Goal: Task Accomplishment & Management: Manage account settings

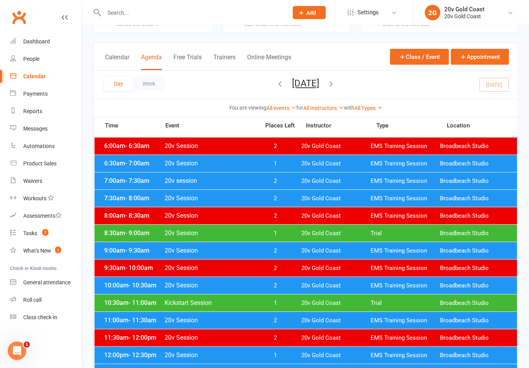
click at [407, 305] on span "Trial" at bounding box center [405, 303] width 69 height 7
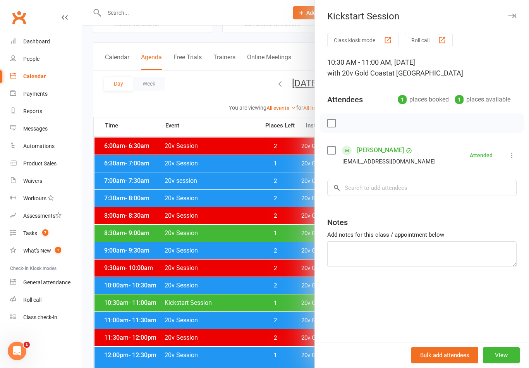
click at [286, 323] on div at bounding box center [305, 184] width 447 height 368
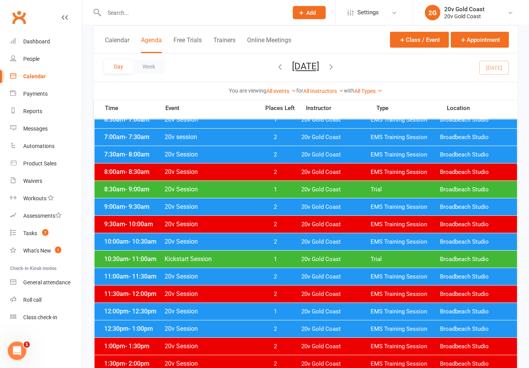
scroll to position [74, 0]
click at [45, 186] on link "Waivers" at bounding box center [46, 180] width 72 height 17
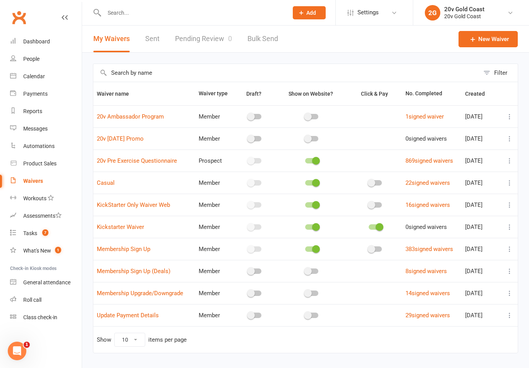
click at [49, 78] on link "Calendar" at bounding box center [46, 76] width 72 height 17
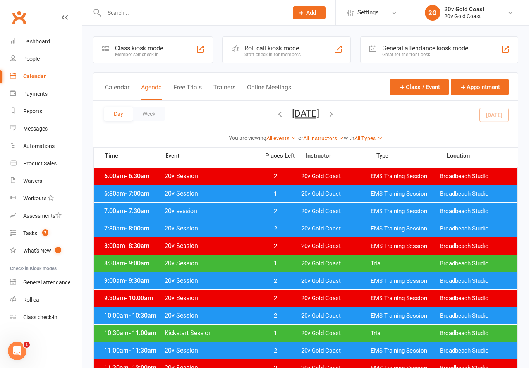
click at [319, 115] on button "[DATE]" at bounding box center [305, 113] width 27 height 11
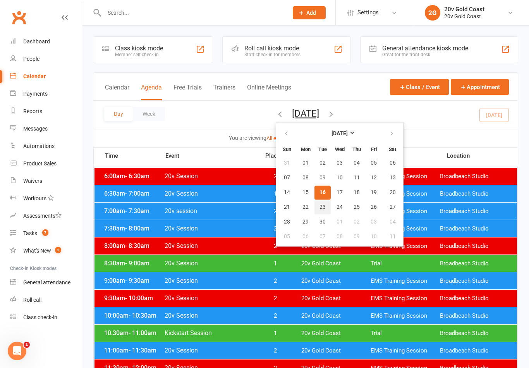
click at [315, 210] on button "23" at bounding box center [323, 207] width 16 height 14
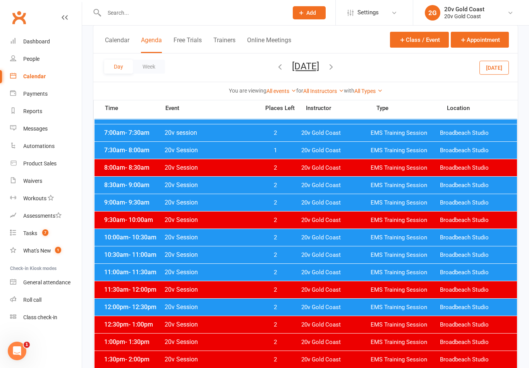
scroll to position [78, 0]
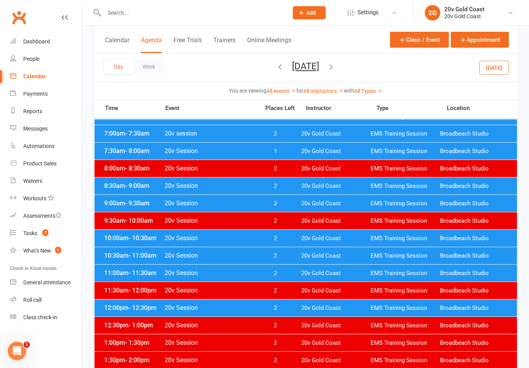
click at [249, 240] on span "20v Session" at bounding box center [209, 237] width 91 height 7
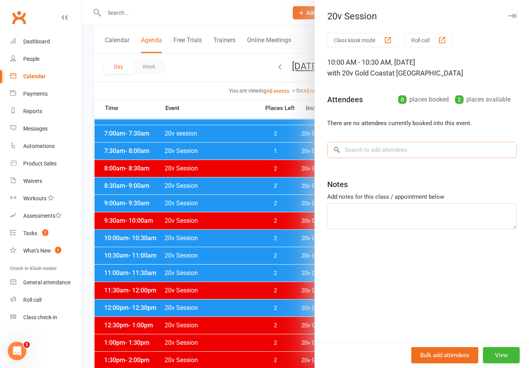
click at [420, 150] on input "search" at bounding box center [421, 150] width 189 height 16
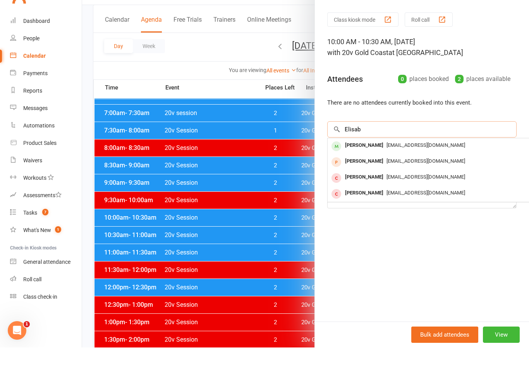
type input "Elisab"
click at [407, 163] on span "[EMAIL_ADDRESS][DOMAIN_NAME]" at bounding box center [426, 166] width 79 height 6
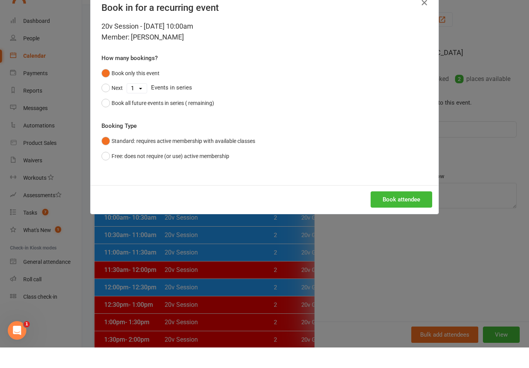
scroll to position [98, 0]
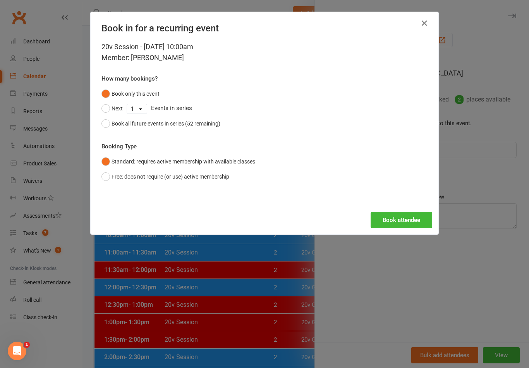
click at [415, 227] on button "Book attendee" at bounding box center [402, 220] width 62 height 16
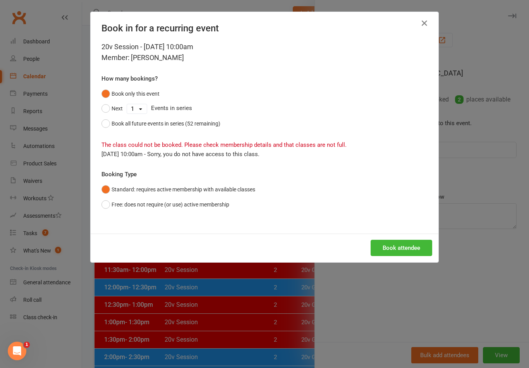
click at [422, 19] on icon "button" at bounding box center [424, 23] width 9 height 9
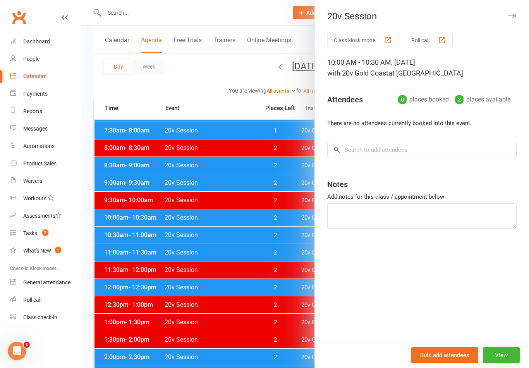
click at [504, 363] on button "View" at bounding box center [501, 355] width 37 height 16
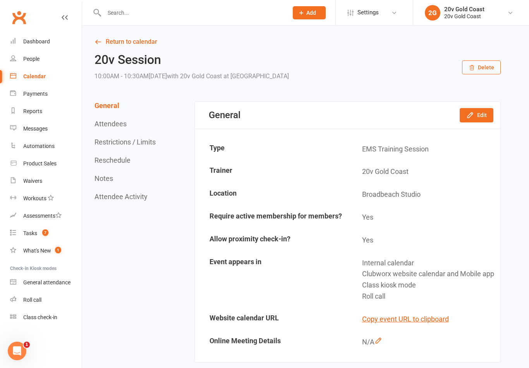
click at [477, 117] on button "Edit" at bounding box center [477, 115] width 34 height 14
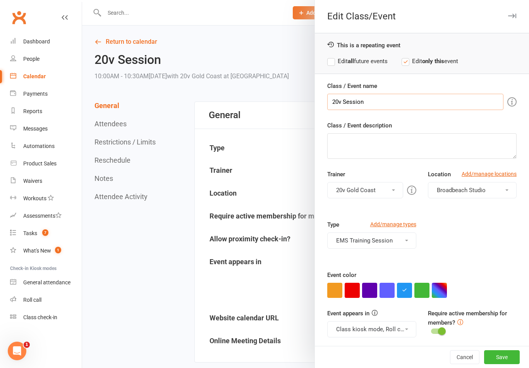
click at [337, 101] on input "20v Session" at bounding box center [415, 102] width 176 height 16
click at [335, 98] on input "20v Session" at bounding box center [415, 102] width 176 height 16
click at [332, 103] on input "20v Session" at bounding box center [415, 102] width 176 height 16
click at [338, 103] on input "20v Session" at bounding box center [415, 102] width 176 height 16
type input "Kickstart Session"
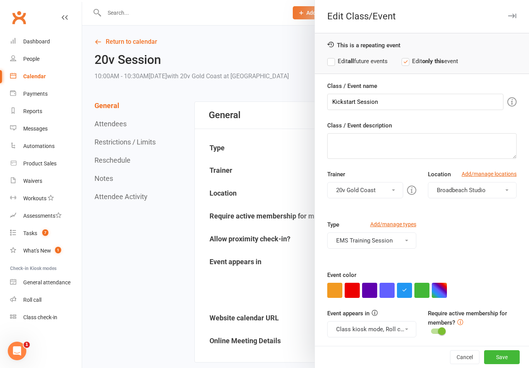
click at [443, 121] on div "Class / Event description" at bounding box center [421, 140] width 189 height 38
click at [397, 242] on button "EMS Training Session" at bounding box center [371, 241] width 89 height 16
click at [389, 259] on link "EMS Training Session" at bounding box center [372, 259] width 88 height 16
click at [401, 243] on button "Select a type" at bounding box center [371, 241] width 89 height 16
click at [383, 277] on link "Trial" at bounding box center [372, 275] width 88 height 16
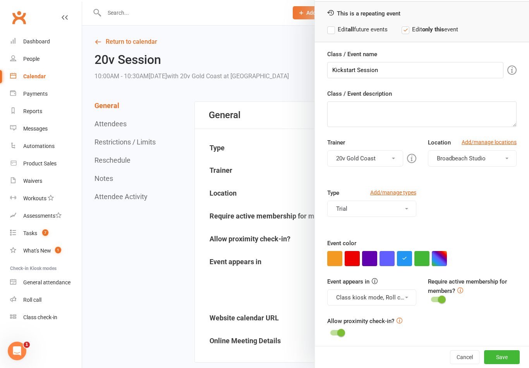
scroll to position [22, 0]
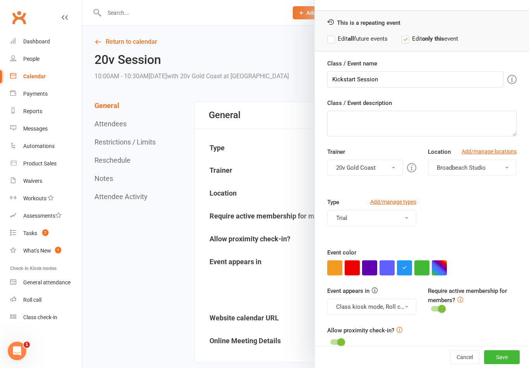
click at [424, 273] on button "button" at bounding box center [422, 267] width 15 height 15
click at [503, 364] on button "Save" at bounding box center [502, 357] width 36 height 14
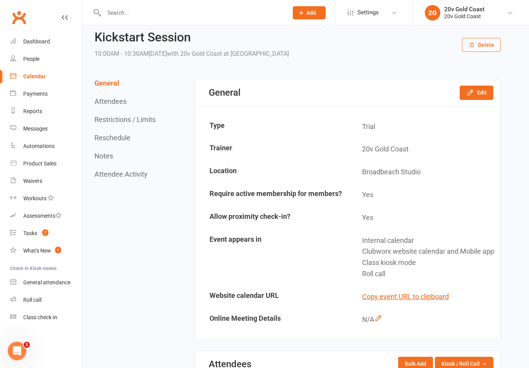
click at [53, 79] on link "Calendar" at bounding box center [46, 76] width 72 height 17
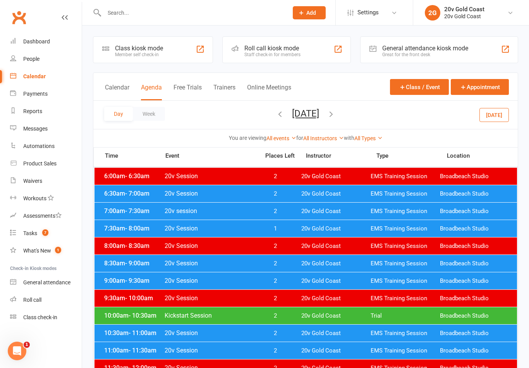
click at [377, 318] on span "Trial" at bounding box center [405, 315] width 69 height 7
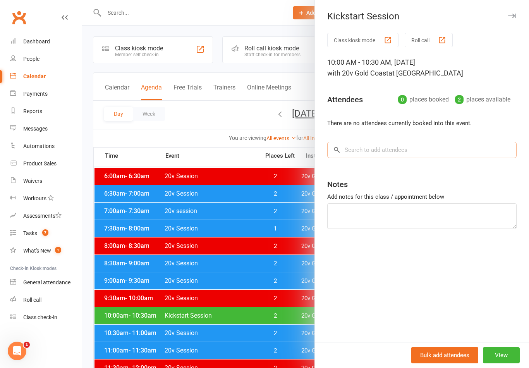
click at [463, 157] on input "search" at bounding box center [421, 150] width 189 height 16
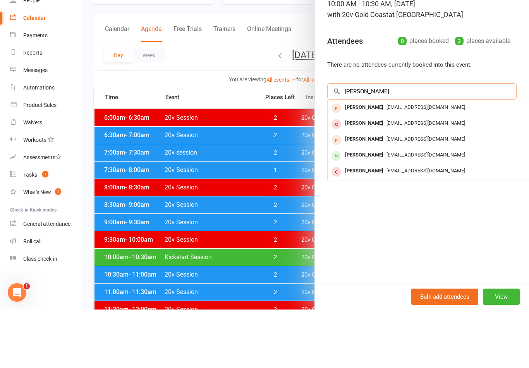
type input "[PERSON_NAME]"
click at [401, 210] on span "[EMAIL_ADDRESS][DOMAIN_NAME]" at bounding box center [426, 213] width 79 height 6
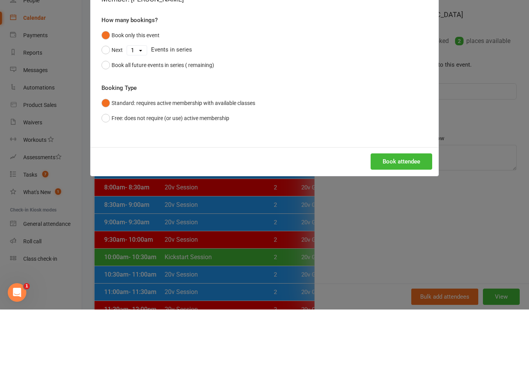
scroll to position [59, 0]
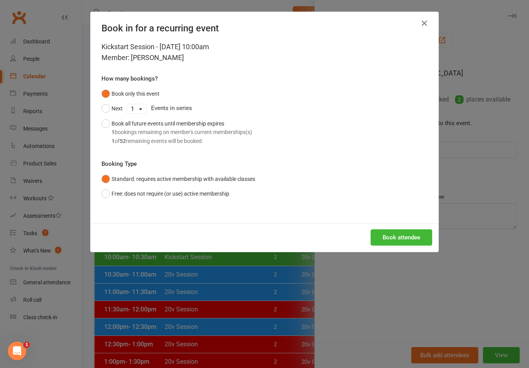
click at [407, 229] on button "Book attendee" at bounding box center [402, 237] width 62 height 16
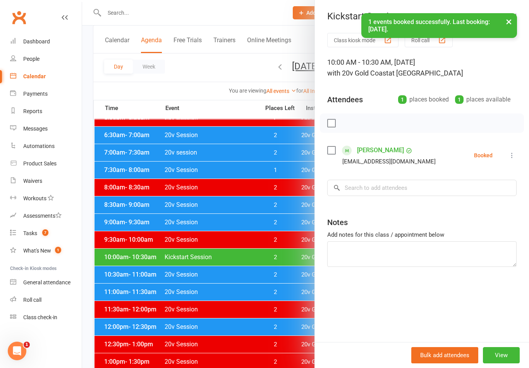
click at [272, 327] on div at bounding box center [305, 184] width 447 height 368
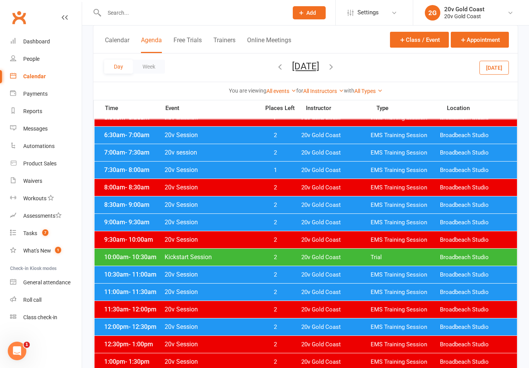
click at [222, 262] on div "10:00am - 10:30am Kickstart Session 2 20v Gold Coast Trial Broadbeach Studio" at bounding box center [306, 257] width 423 height 17
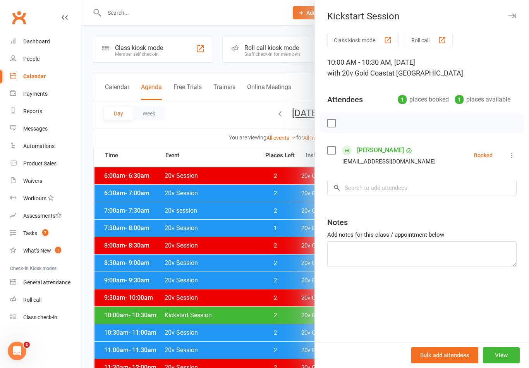
scroll to position [1, 0]
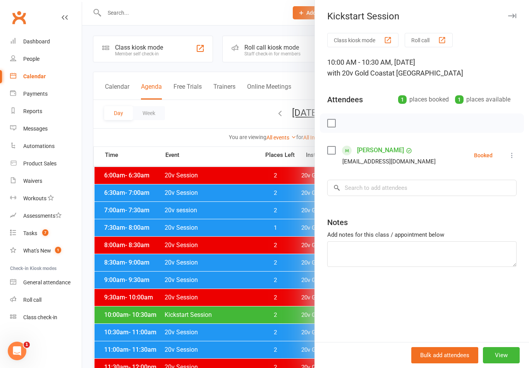
click at [254, 333] on div at bounding box center [305, 184] width 447 height 368
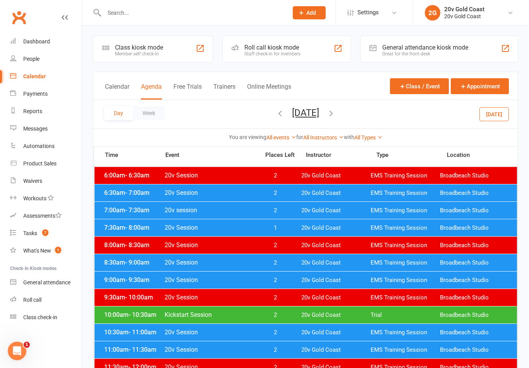
click at [45, 238] on link "Tasks 7" at bounding box center [46, 233] width 72 height 17
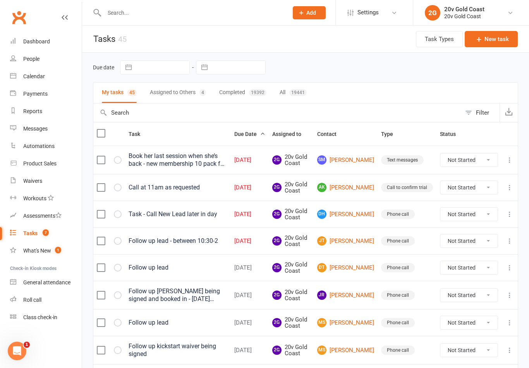
click at [37, 126] on div "Messages" at bounding box center [35, 129] width 24 height 6
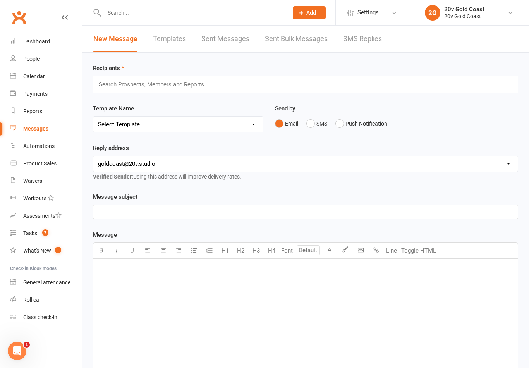
click at [366, 51] on link "SMS Replies" at bounding box center [362, 39] width 39 height 27
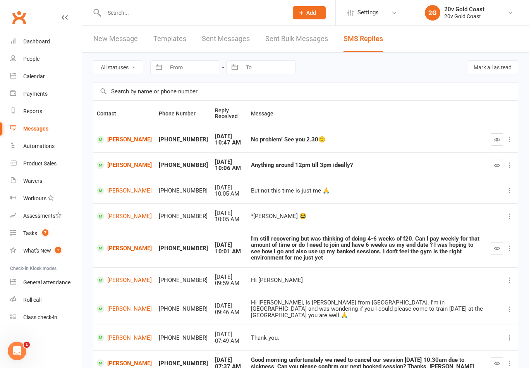
click at [33, 76] on div "Calendar" at bounding box center [34, 76] width 22 height 6
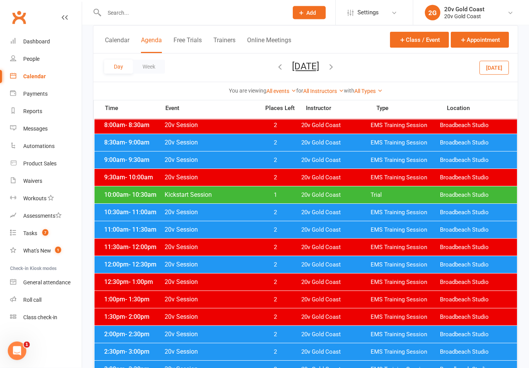
scroll to position [121, 0]
click at [498, 69] on button "[DATE]" at bounding box center [494, 67] width 29 height 14
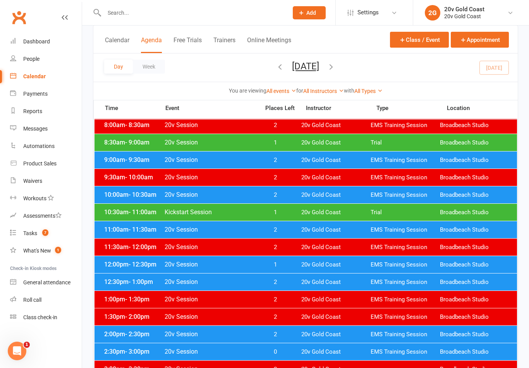
click at [314, 264] on span "20v Gold Coast" at bounding box center [335, 264] width 69 height 7
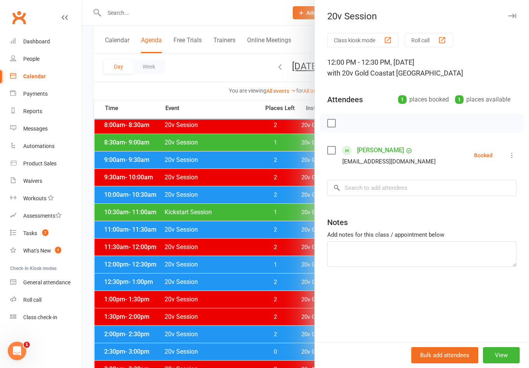
click at [284, 325] on div at bounding box center [305, 184] width 447 height 368
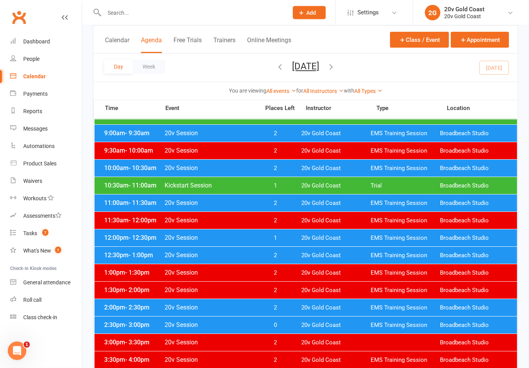
scroll to position [147, 0]
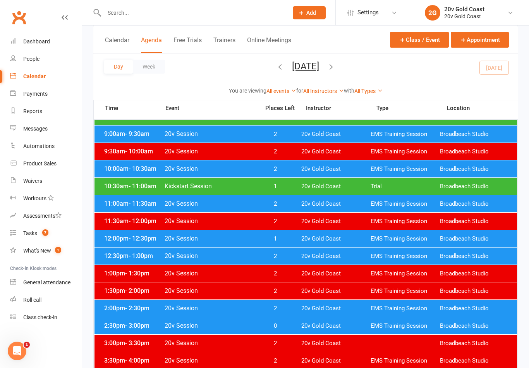
click at [56, 91] on link "Payments" at bounding box center [46, 93] width 72 height 17
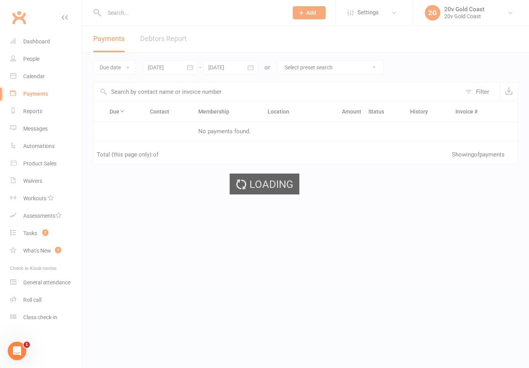
click at [50, 114] on div "Loading" at bounding box center [264, 184] width 529 height 368
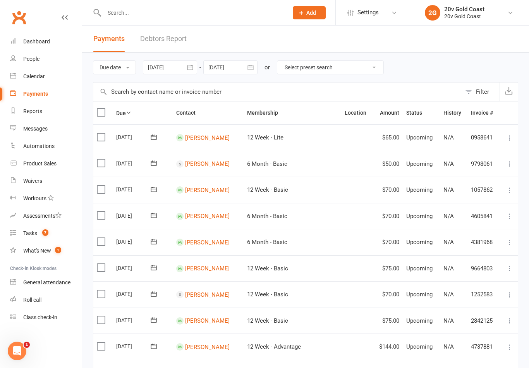
click at [50, 124] on link "Messages" at bounding box center [46, 128] width 72 height 17
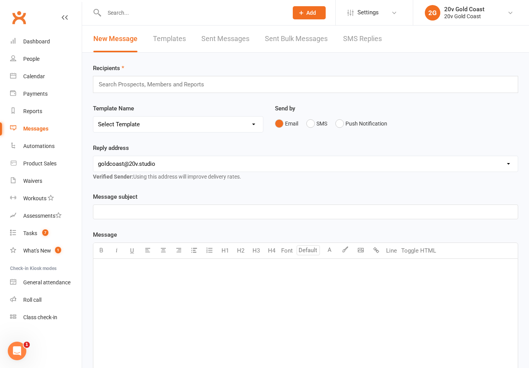
click at [365, 38] on link "SMS Replies" at bounding box center [362, 39] width 39 height 27
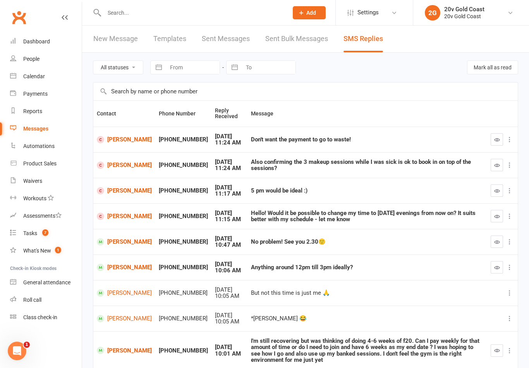
click at [498, 265] on icon "button" at bounding box center [497, 268] width 6 height 6
click at [119, 269] on link "[PERSON_NAME]" at bounding box center [124, 267] width 55 height 7
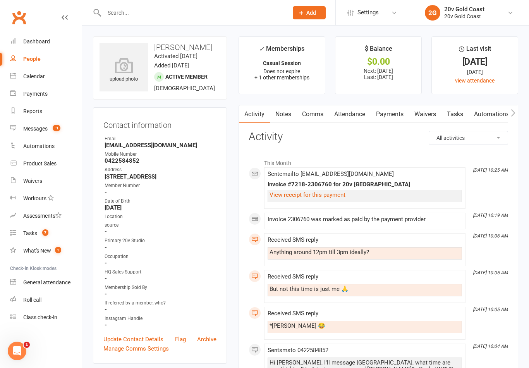
click at [316, 119] on link "Comms" at bounding box center [313, 114] width 32 height 18
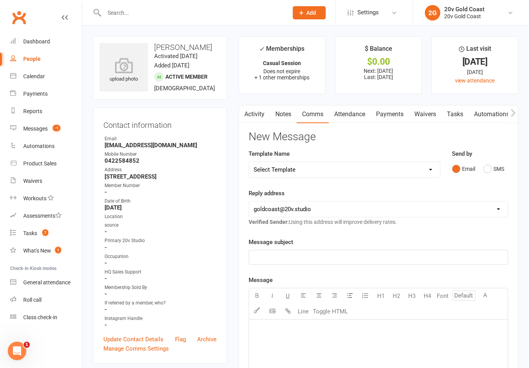
click at [497, 175] on button "SMS" at bounding box center [494, 169] width 21 height 15
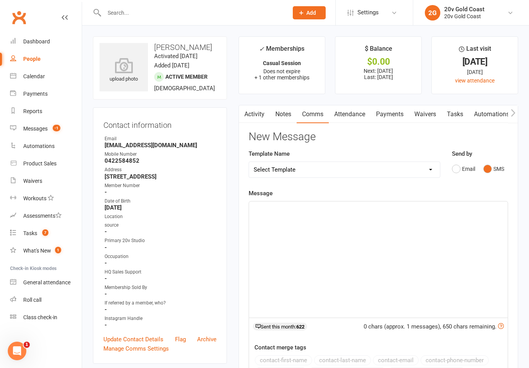
click at [460, 245] on div "﻿" at bounding box center [378, 260] width 259 height 116
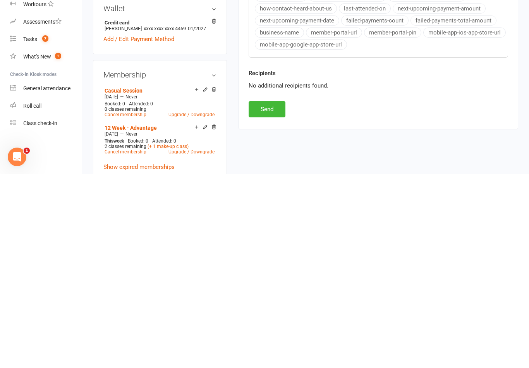
click at [273, 295] on button "Send" at bounding box center [267, 303] width 37 height 16
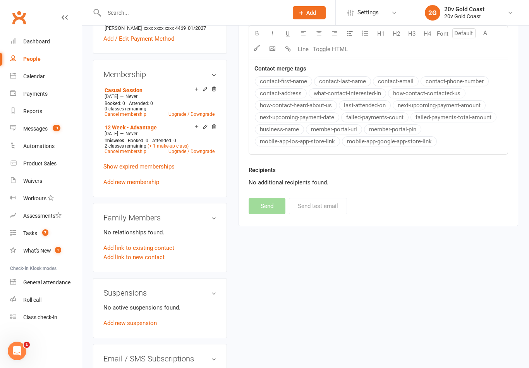
click at [47, 130] on div "Messages" at bounding box center [35, 129] width 24 height 6
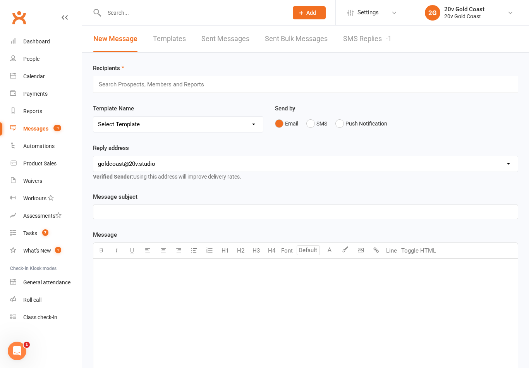
click at [391, 42] on div "-1" at bounding box center [389, 38] width 6 height 8
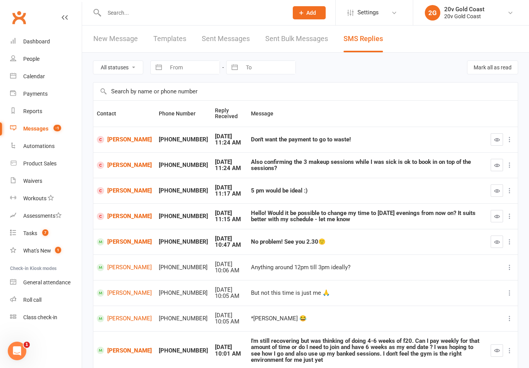
click at [49, 73] on link "Calendar" at bounding box center [46, 76] width 72 height 17
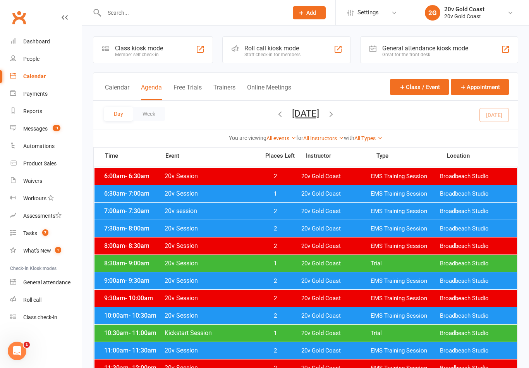
click at [503, 132] on div "You are viewing All events All events Empty events Full events Non-empty events…" at bounding box center [305, 138] width 425 height 18
click at [505, 114] on div "Day Week [DATE] [DATE] Sun Mon Tue Wed Thu Fri Sat 31 01 02 03 04 05 06 07 08 0…" at bounding box center [305, 115] width 425 height 28
click at [336, 112] on icon "button" at bounding box center [331, 114] width 9 height 9
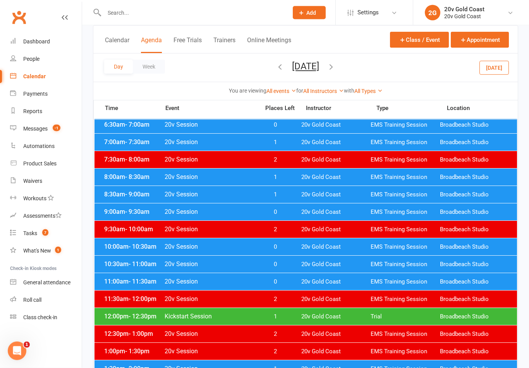
scroll to position [69, 0]
click at [67, 134] on link "Messages -1" at bounding box center [46, 128] width 72 height 17
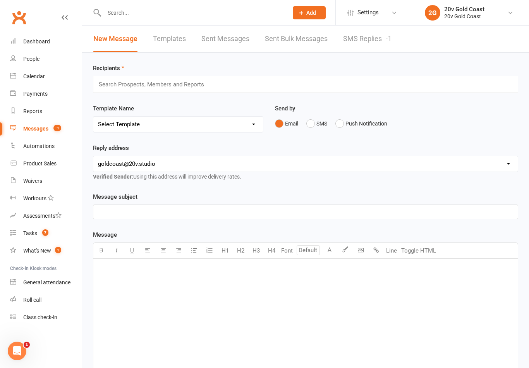
click at [381, 45] on link "SMS Replies -1" at bounding box center [367, 39] width 48 height 27
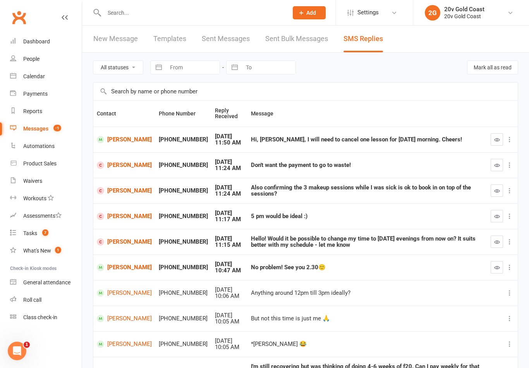
click at [493, 263] on button "button" at bounding box center [497, 267] width 12 height 12
click at [44, 239] on link "Tasks 7" at bounding box center [46, 233] width 72 height 17
